Goal: Obtain resource: Download file/media

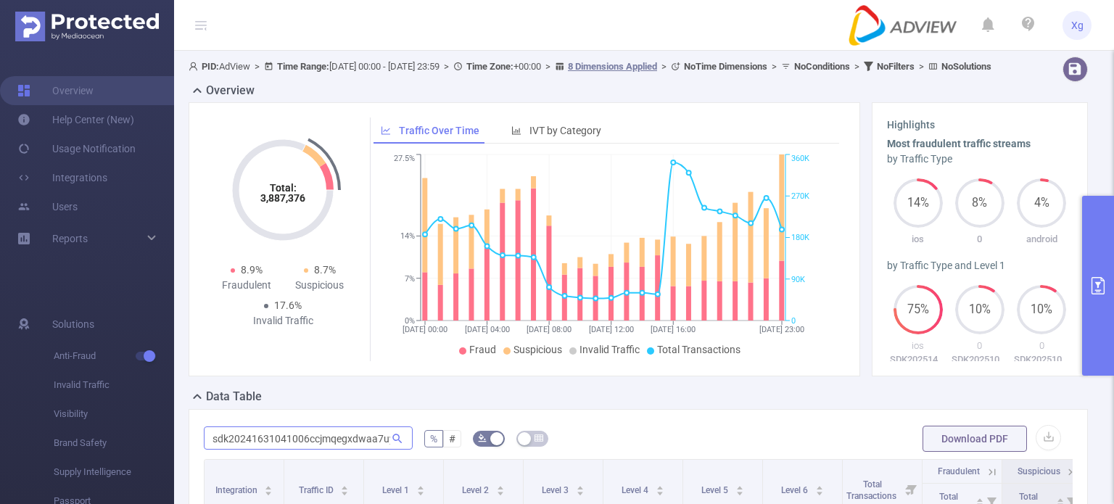
scroll to position [0, 104]
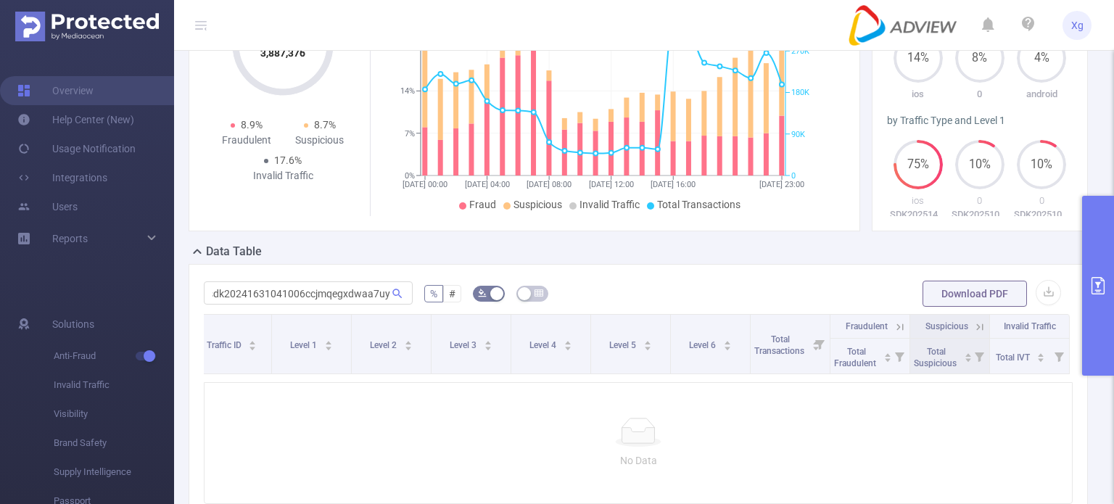
type input "sdk20241631041006ccjmqegxdwaa7uy"
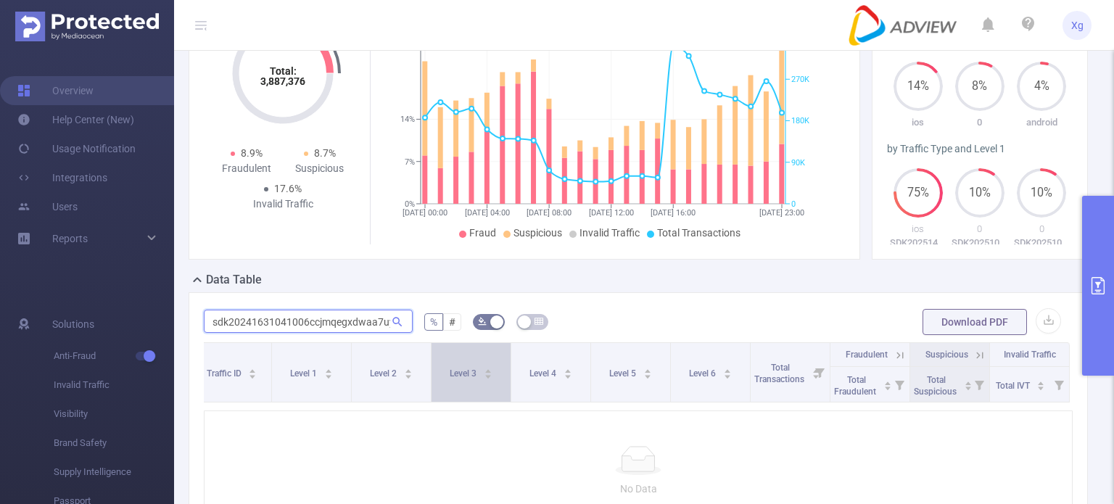
scroll to position [145, 0]
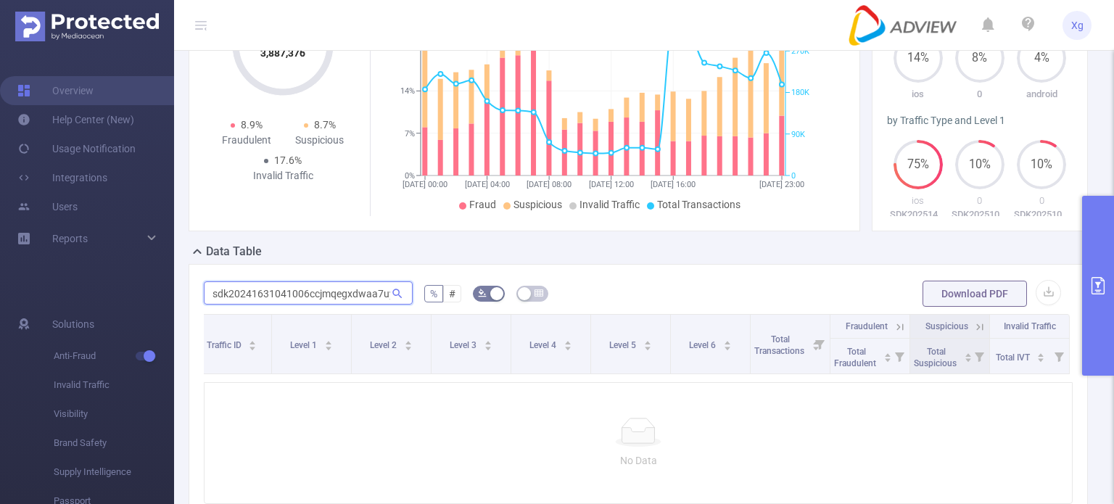
click at [358, 305] on input "sdk20241631041006ccjmqegxdwaa7uy" at bounding box center [308, 293] width 209 height 23
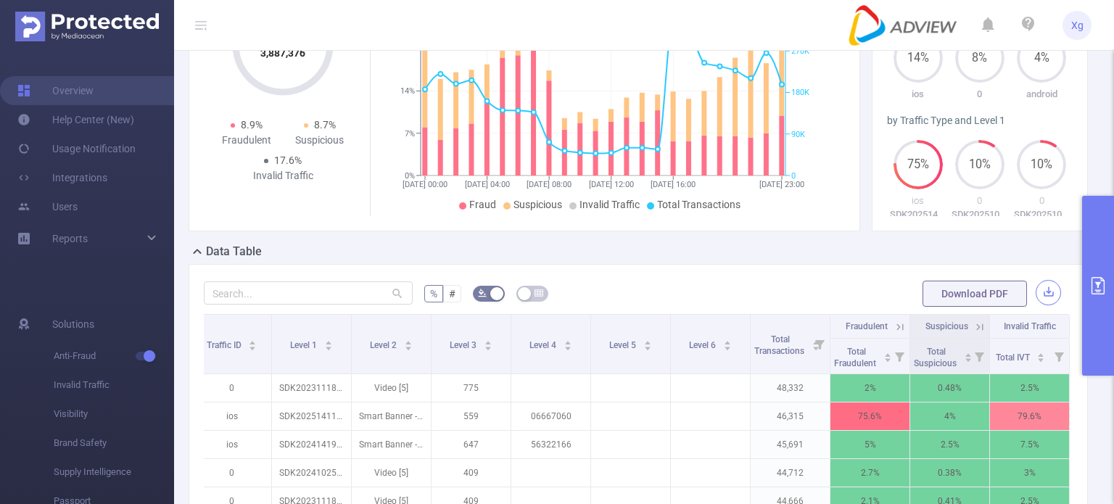
click at [1038, 305] on button "button" at bounding box center [1048, 292] width 25 height 25
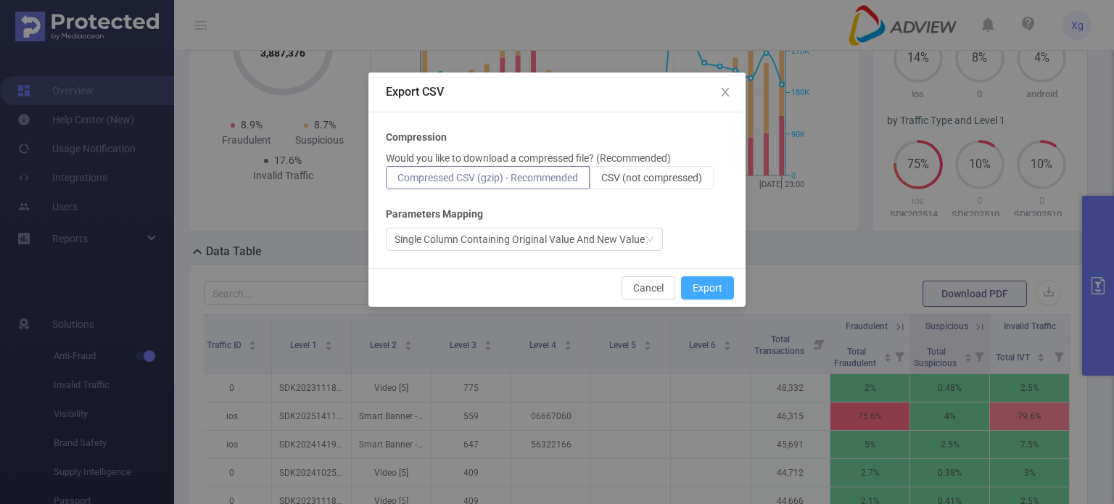
click at [697, 286] on button "Export" at bounding box center [707, 287] width 53 height 23
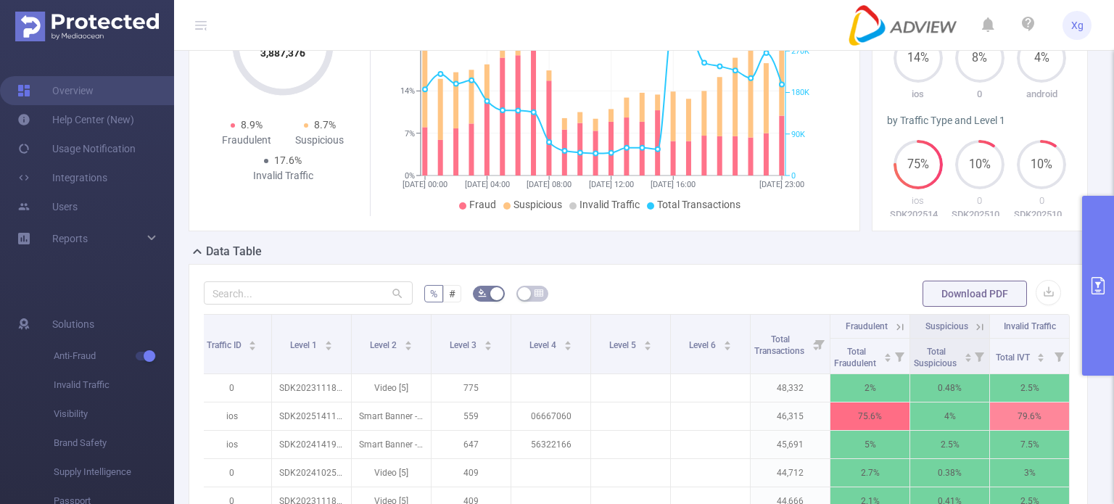
drag, startPoint x: 345, startPoint y: 281, endPoint x: 457, endPoint y: 200, distance: 138.7
click at [437, 231] on div "Total: 3,887,376 Total: 3,887,376 8.9% Fraudulent 8.7% Suspicious 17.6% Invalid…" at bounding box center [525, 94] width 672 height 274
click at [988, 4] on ul "Xg" at bounding box center [970, 25] width 243 height 50
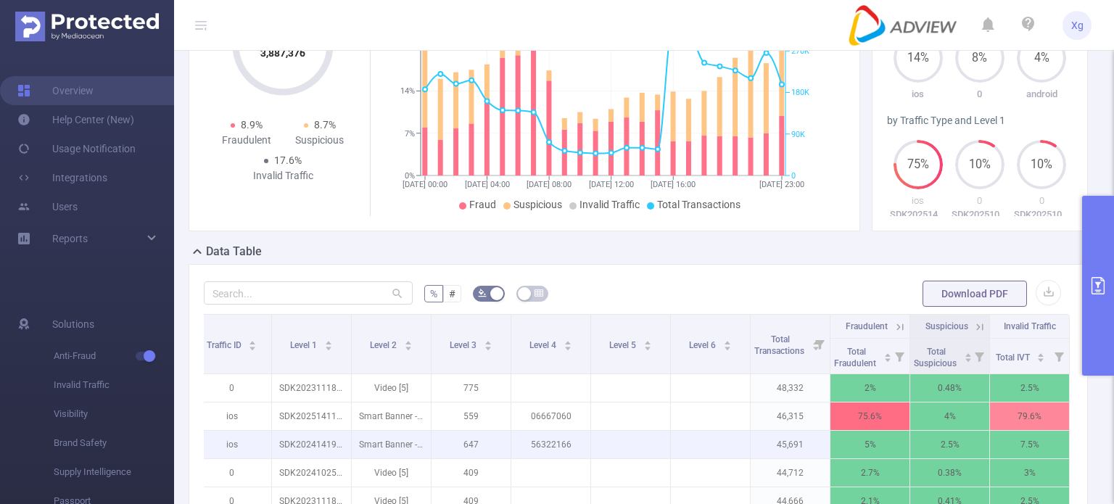
drag, startPoint x: 317, startPoint y: 246, endPoint x: 737, endPoint y: 455, distance: 469.2
click at [317, 243] on div "Total: 3,887,376 Total: 3,887,376 8.9% Fraudulent 8.7% Suspicious 17.6% Invalid…" at bounding box center [638, 100] width 911 height 286
